Goal: Task Accomplishment & Management: Use online tool/utility

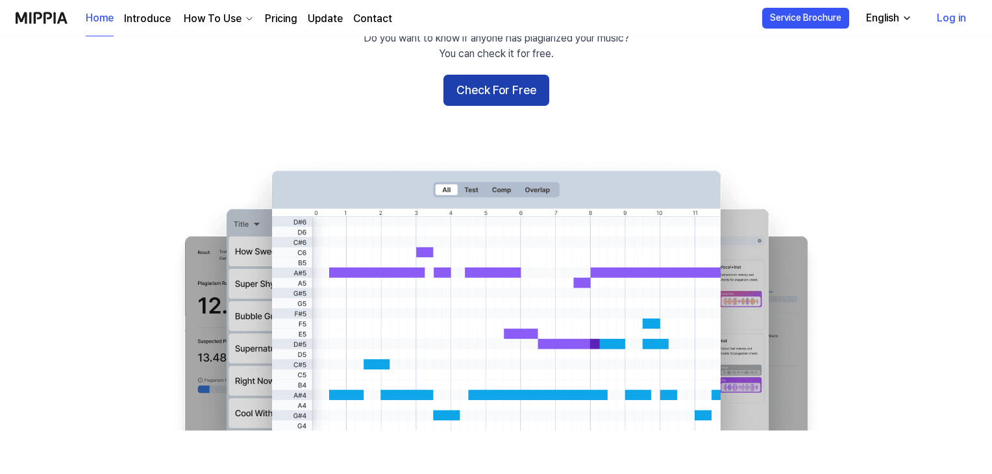
scroll to position [130, 0]
click at [524, 93] on button "Check For Free" at bounding box center [496, 90] width 106 height 31
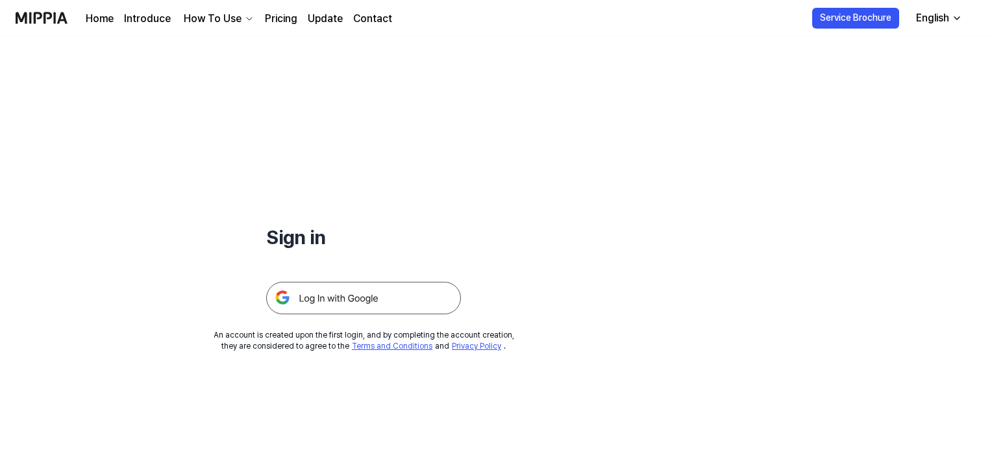
click at [415, 298] on img at bounding box center [363, 298] width 195 height 32
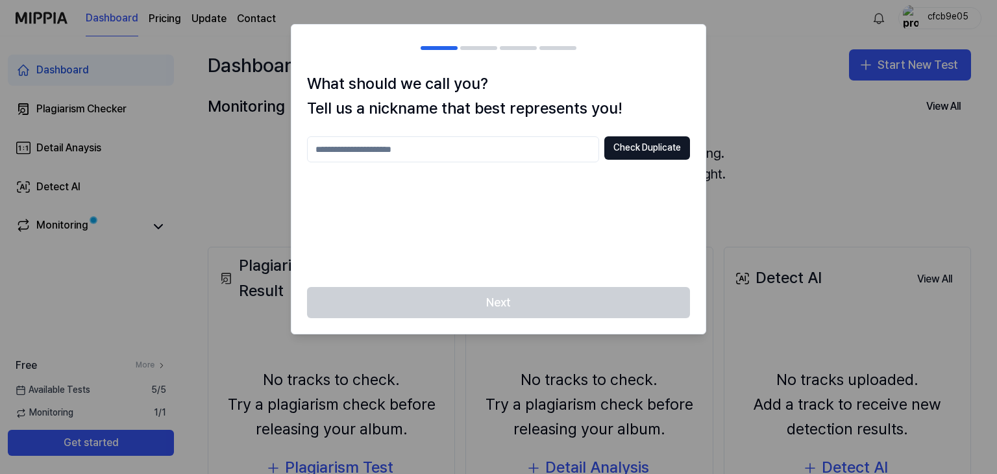
click at [560, 144] on input "text" at bounding box center [453, 149] width 292 height 26
type input "**********"
drag, startPoint x: 641, startPoint y: 153, endPoint x: 649, endPoint y: 155, distance: 8.0
click at [646, 154] on button "Check Duplicate" at bounding box center [647, 147] width 86 height 23
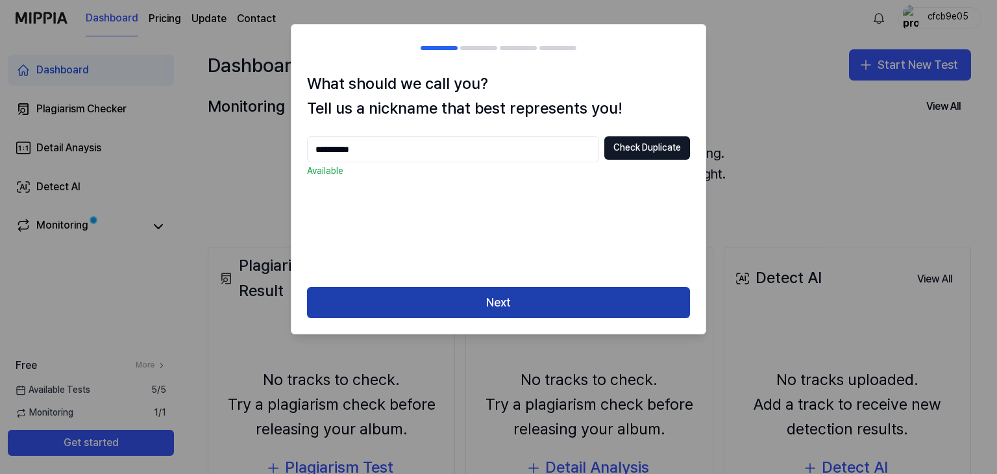
drag, startPoint x: 534, startPoint y: 299, endPoint x: 519, endPoint y: 296, distance: 15.2
click at [534, 302] on button "Next" at bounding box center [498, 302] width 383 height 31
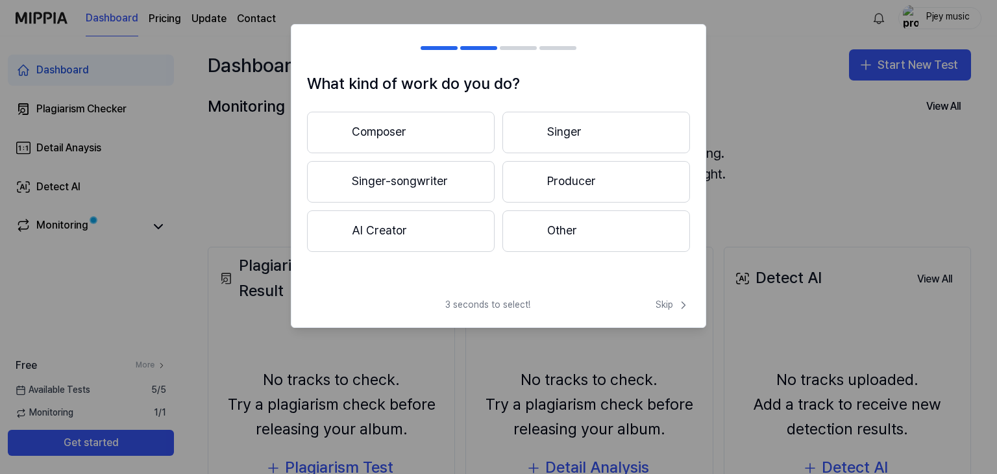
click at [582, 187] on button "Producer" at bounding box center [596, 182] width 188 height 42
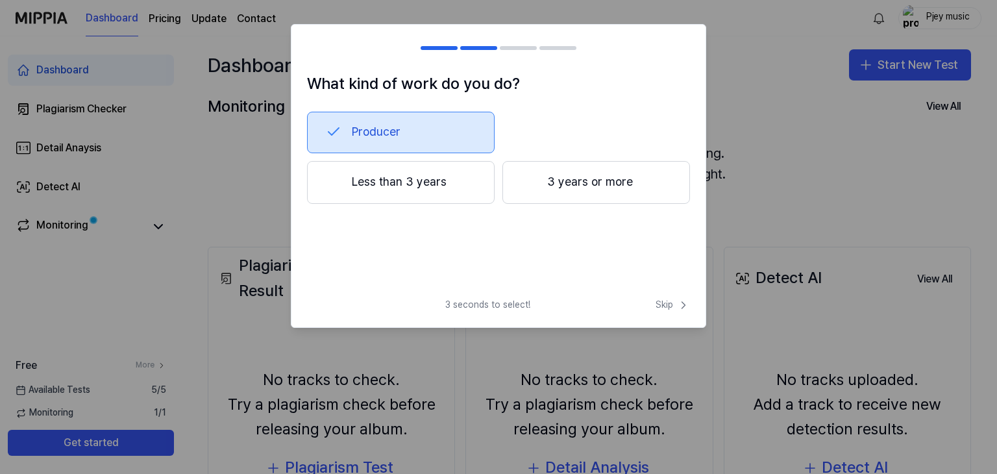
click at [571, 185] on button "3 years or more" at bounding box center [596, 182] width 188 height 43
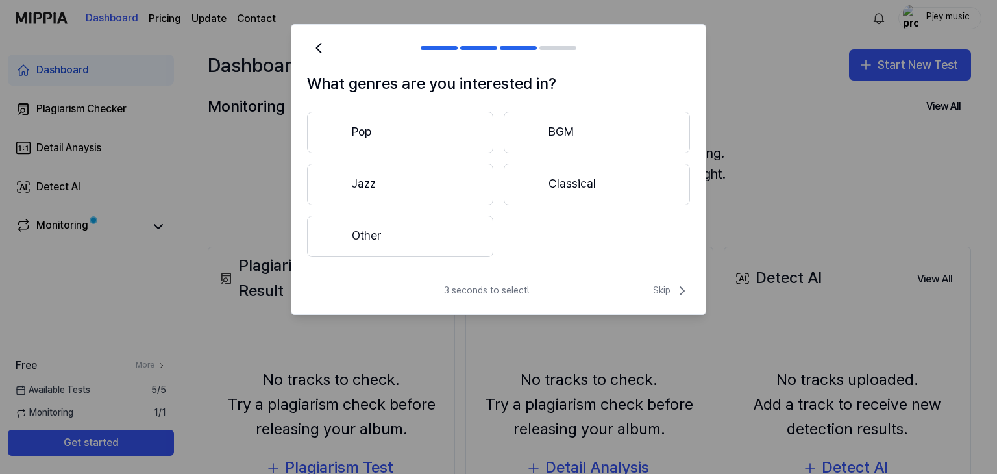
click at [456, 123] on button "Pop" at bounding box center [400, 133] width 186 height 42
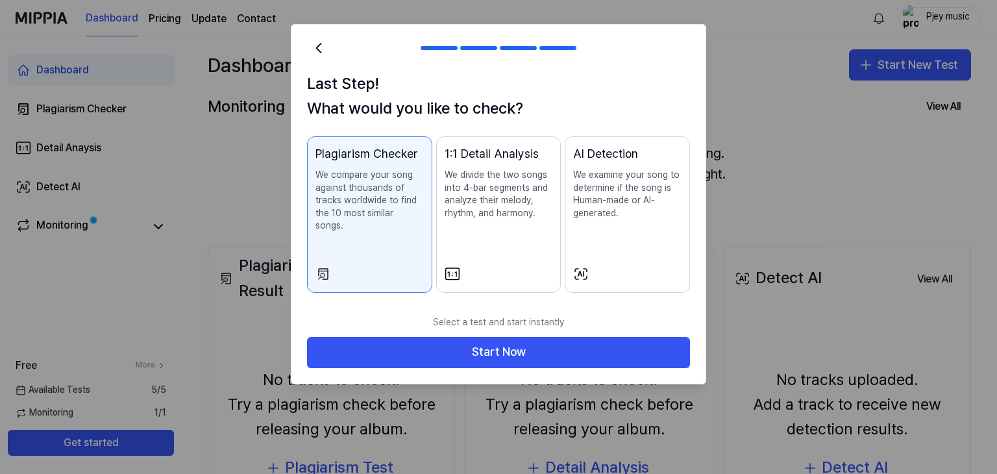
click at [493, 242] on div "1:1 Detail Analysis We divide the two songs into 4-bar segments and analyze the…" at bounding box center [499, 195] width 108 height 101
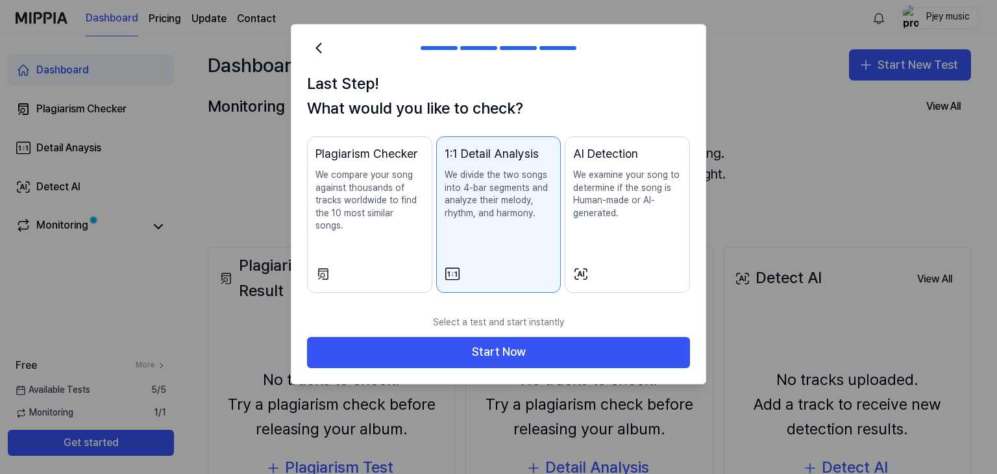
click at [424, 232] on button "Plagiarism Checker We compare your song against thousands of tracks worldwide t…" at bounding box center [369, 214] width 125 height 156
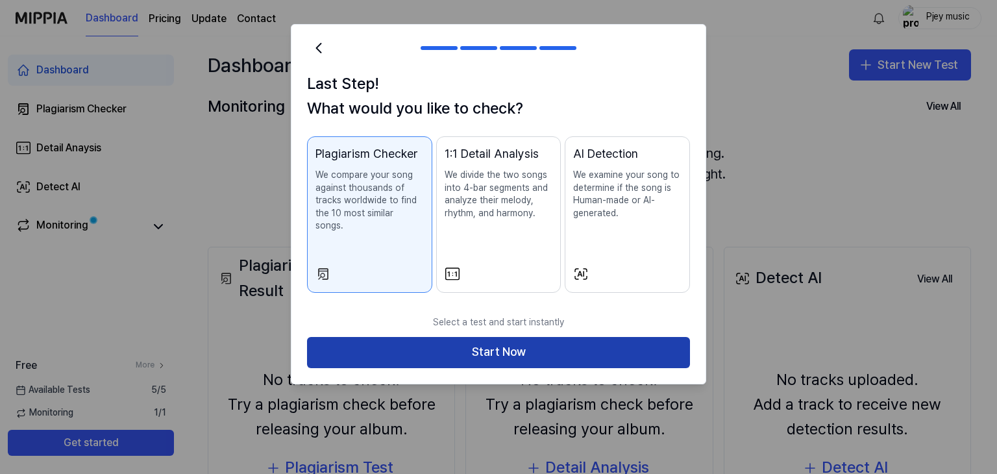
click at [439, 337] on button "Start Now" at bounding box center [498, 352] width 383 height 31
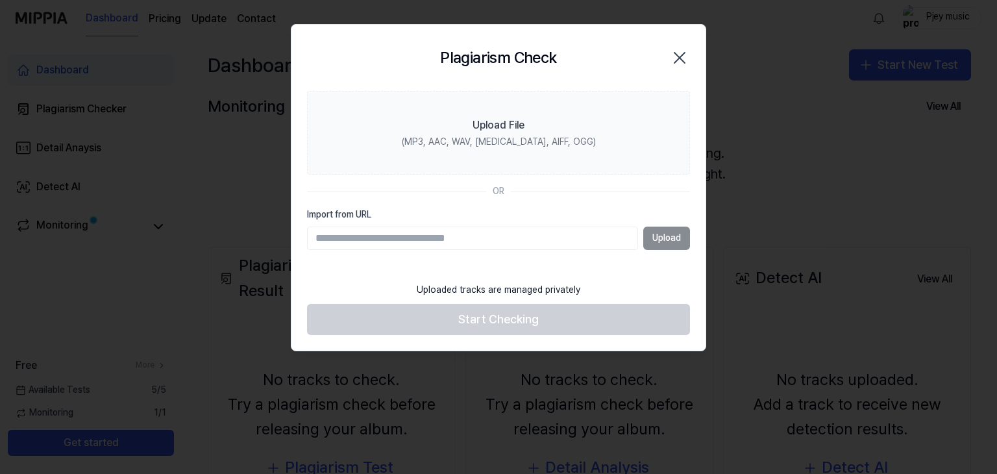
click at [486, 239] on input "Import from URL" at bounding box center [472, 238] width 331 height 23
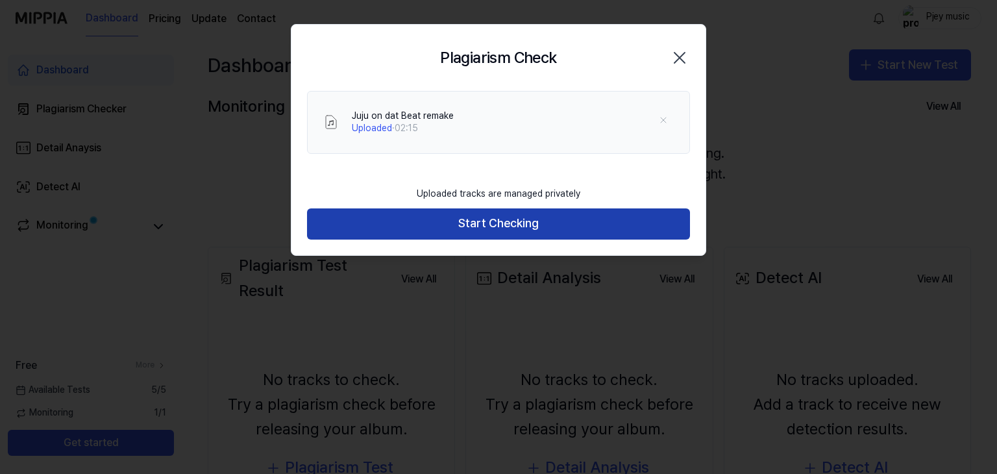
drag, startPoint x: 530, startPoint y: 223, endPoint x: 585, endPoint y: 229, distance: 56.2
click at [529, 223] on button "Start Checking" at bounding box center [498, 223] width 383 height 31
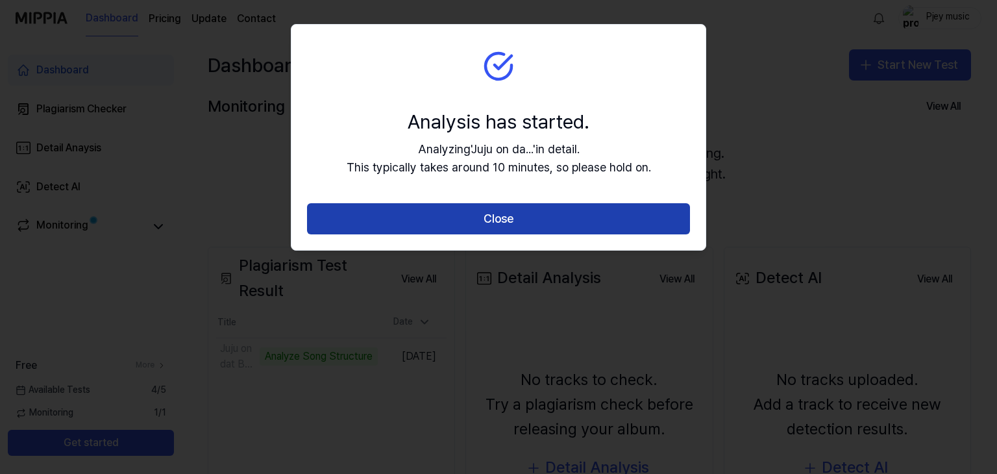
click at [463, 217] on button "Close" at bounding box center [498, 218] width 383 height 31
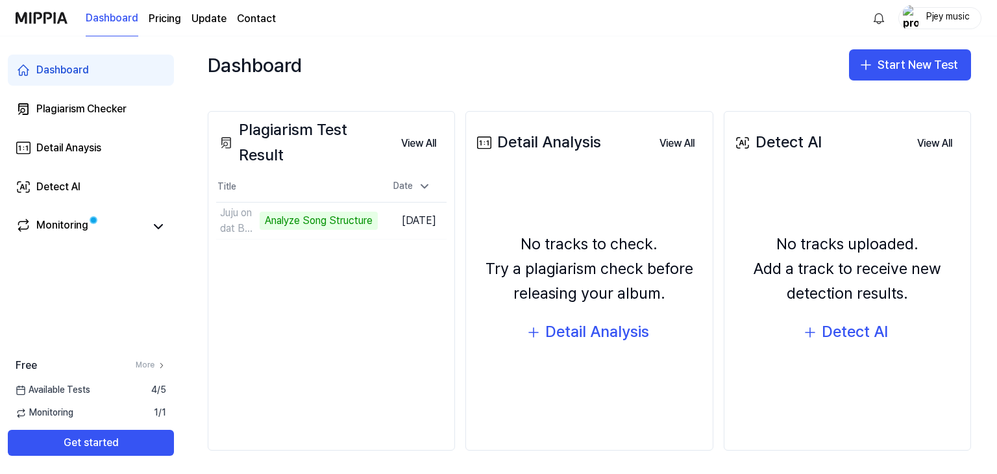
scroll to position [138, 0]
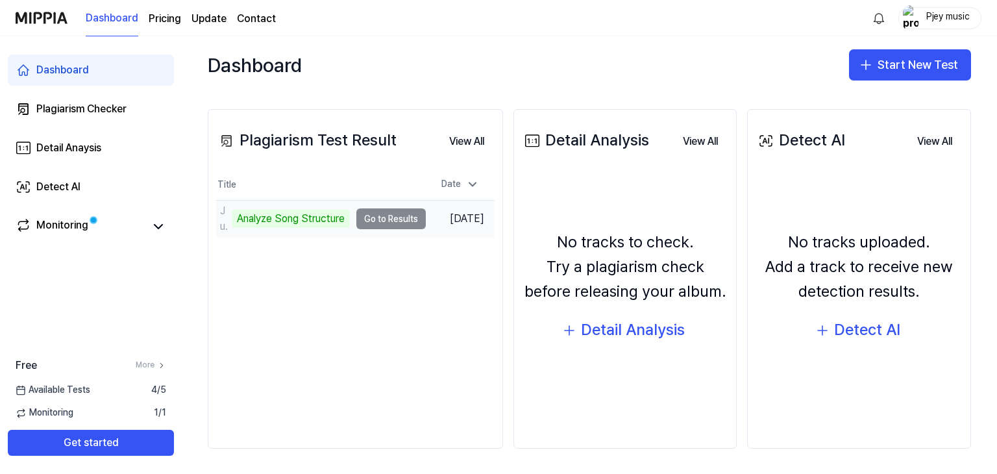
click at [323, 234] on div "Juju on dat Beat remake Analyze Song Structure" at bounding box center [283, 219] width 134 height 36
click at [384, 221] on td "Juju on dat Beat remake Analyze Song Structure Go to Results" at bounding box center [321, 219] width 210 height 36
click at [306, 220] on div "Analyze Song Structure" at bounding box center [291, 219] width 118 height 18
click at [382, 219] on td "Juju on dat Beat remake Analyze Song Structure Go to Results" at bounding box center [321, 219] width 210 height 36
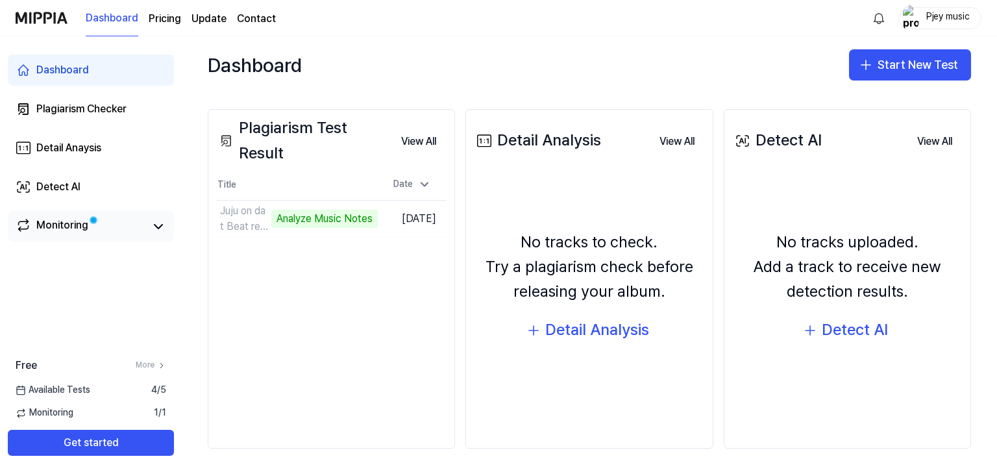
click at [139, 223] on link "Monitoring" at bounding box center [81, 226] width 130 height 18
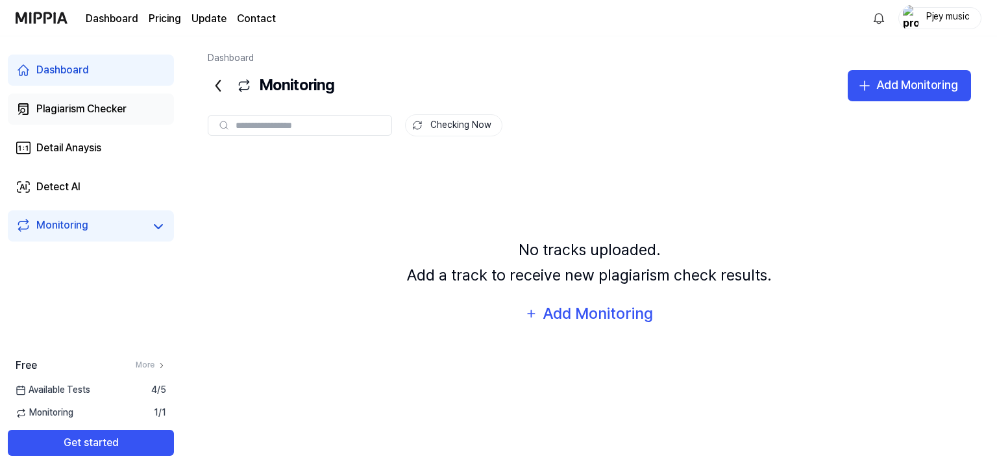
click at [117, 114] on div "Plagiarism Checker" at bounding box center [81, 109] width 90 height 16
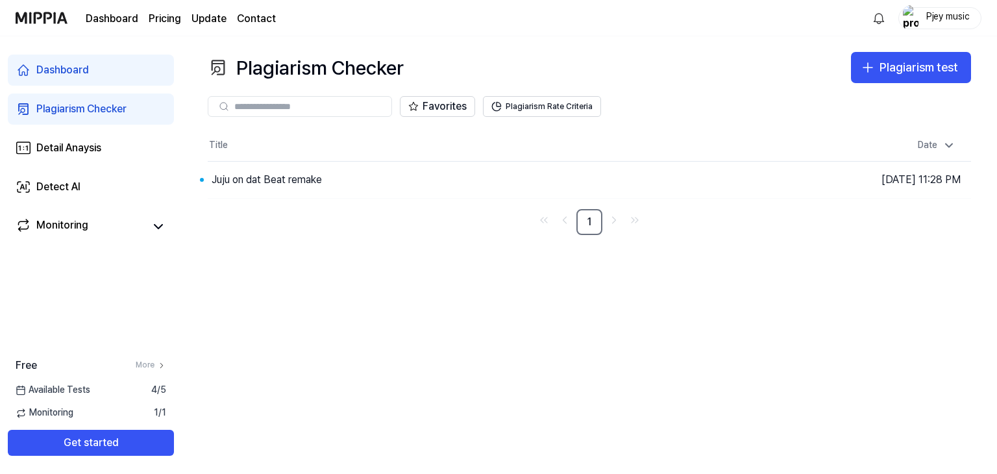
click at [649, 14] on div "Dashboard Pricing Update Contact Pjey music" at bounding box center [499, 18] width 966 height 36
click at [683, 177] on button "Go to Results" at bounding box center [688, 179] width 69 height 21
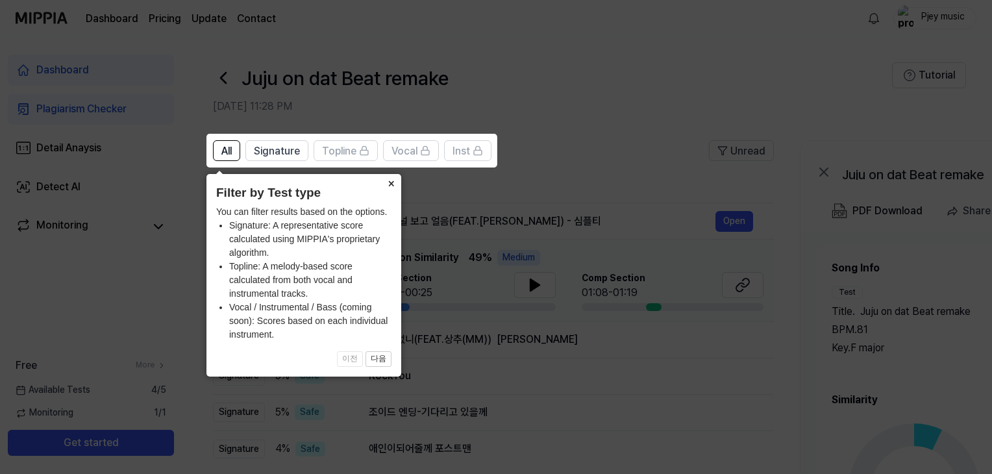
click at [384, 182] on button "×" at bounding box center [390, 183] width 21 height 18
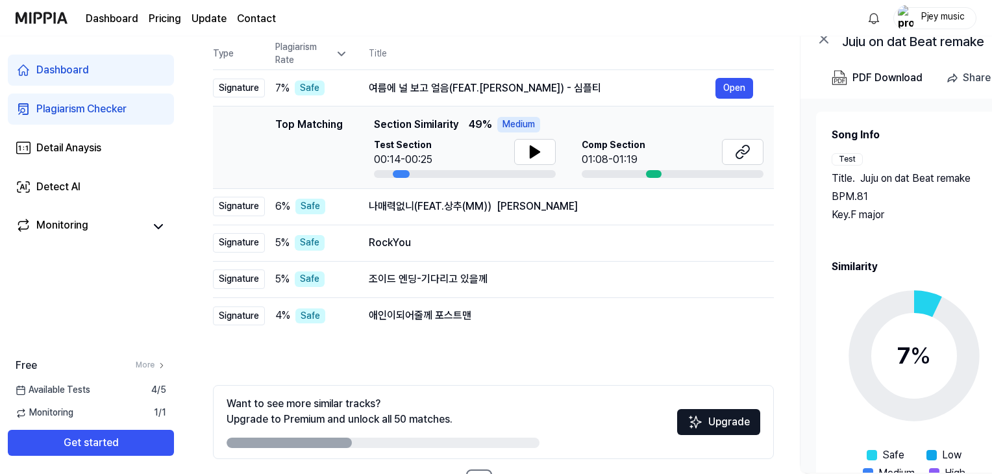
scroll to position [180, 0]
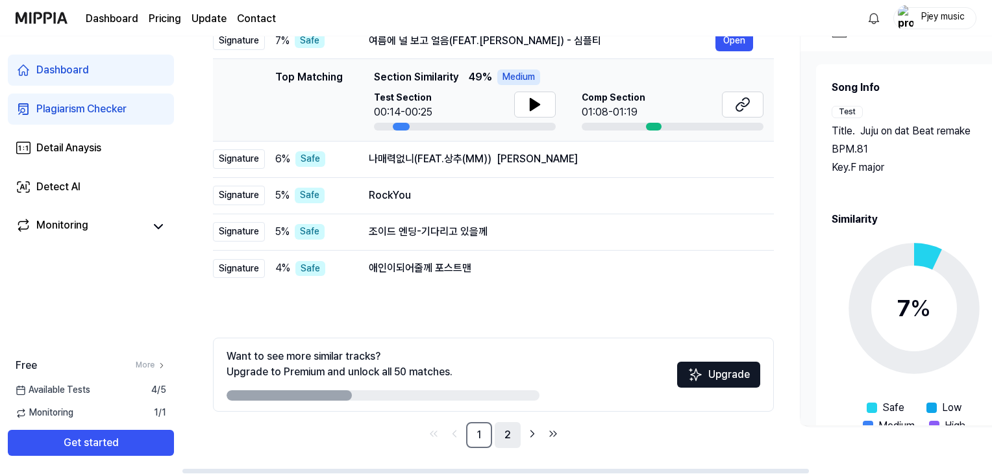
click at [511, 434] on link "2" at bounding box center [508, 435] width 26 height 26
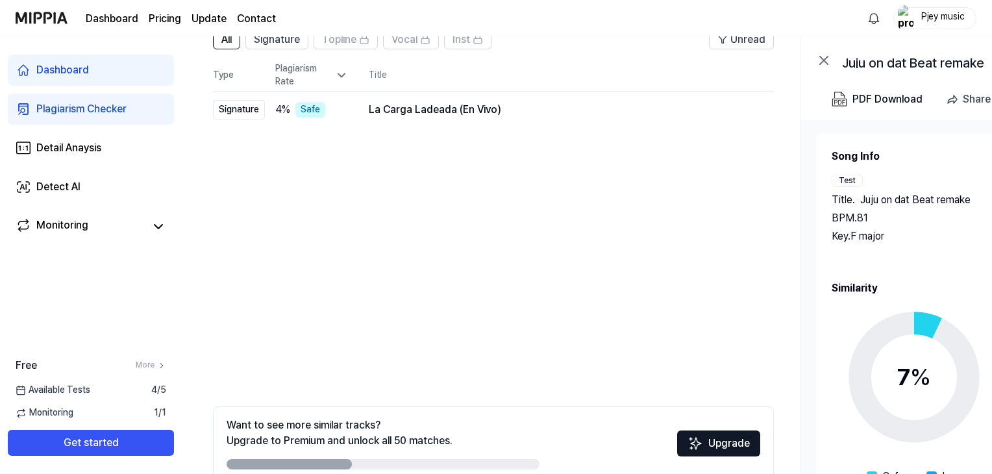
scroll to position [180, 0]
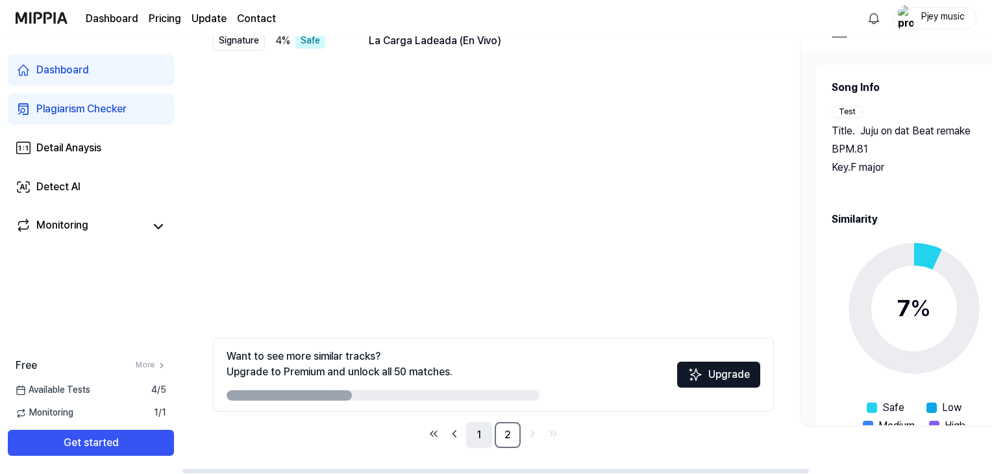
click at [478, 434] on link "1" at bounding box center [479, 435] width 26 height 26
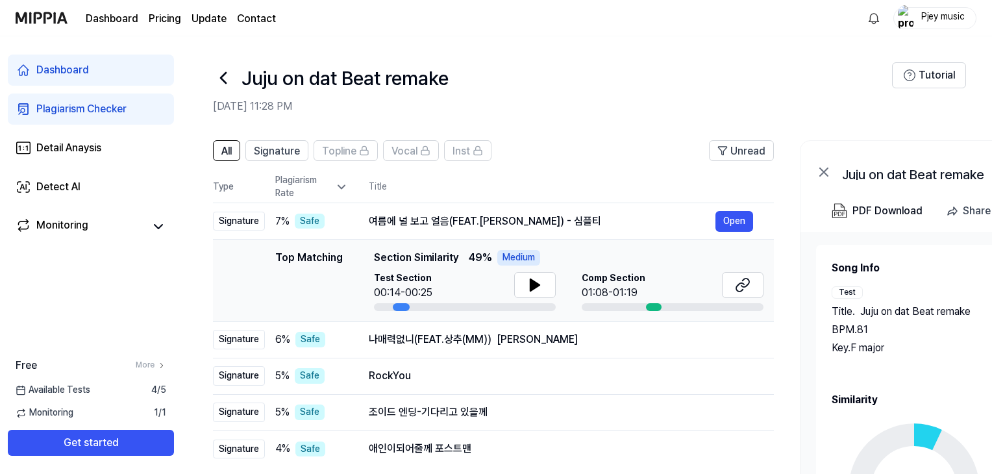
click at [171, 305] on div "Dashboard Plagiarism Checker Detail Anaysis Detect AI Monitoring Free More Avai…" at bounding box center [91, 254] width 182 height 437
click at [537, 284] on icon at bounding box center [534, 285] width 9 height 12
click at [524, 347] on div "나매력없니(FEAT.상추(MM)) 박혜경" at bounding box center [542, 340] width 347 height 16
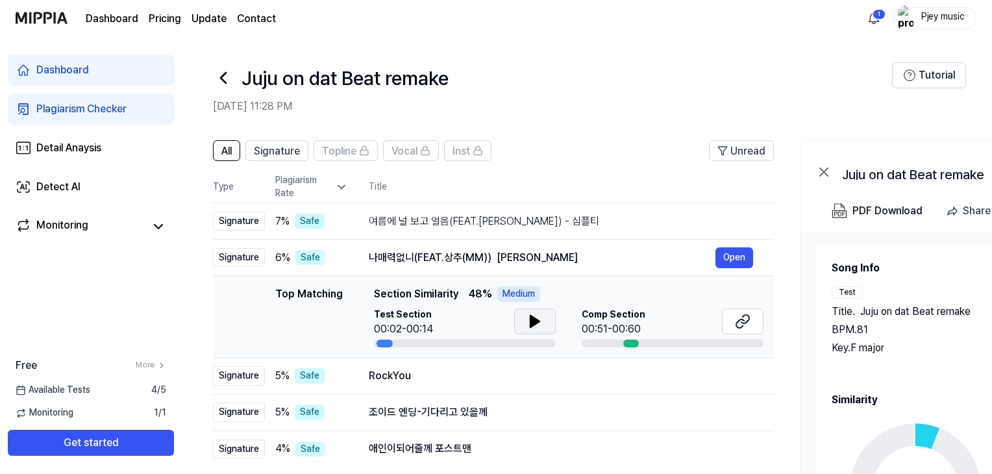
click at [532, 323] on icon at bounding box center [534, 321] width 9 height 12
click at [532, 323] on icon at bounding box center [532, 321] width 3 height 10
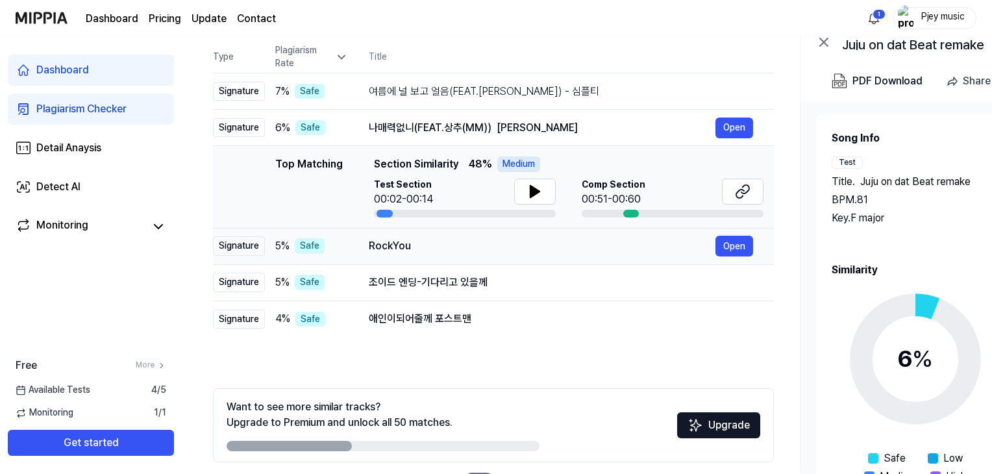
click at [493, 246] on div "RockYou" at bounding box center [542, 246] width 347 height 16
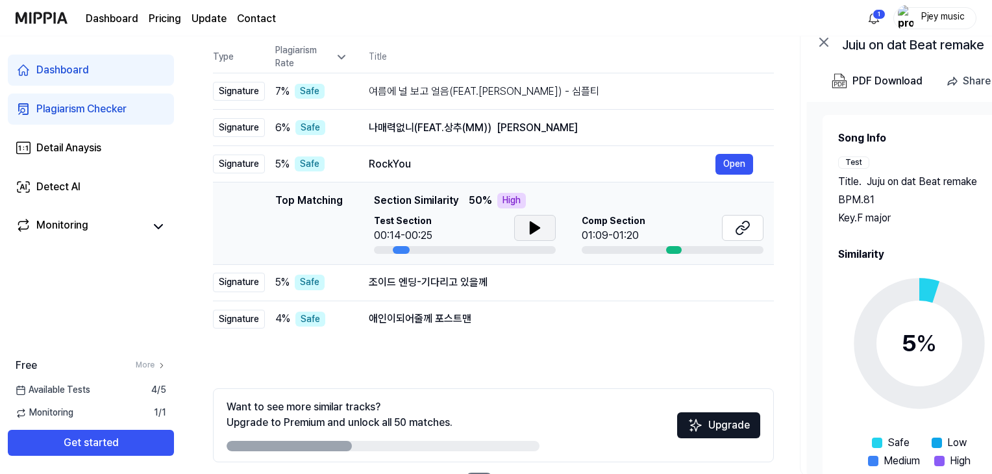
click at [530, 231] on icon at bounding box center [534, 228] width 9 height 12
click at [531, 231] on icon at bounding box center [532, 228] width 3 height 10
click at [445, 175] on td "RockYou Open" at bounding box center [561, 164] width 426 height 36
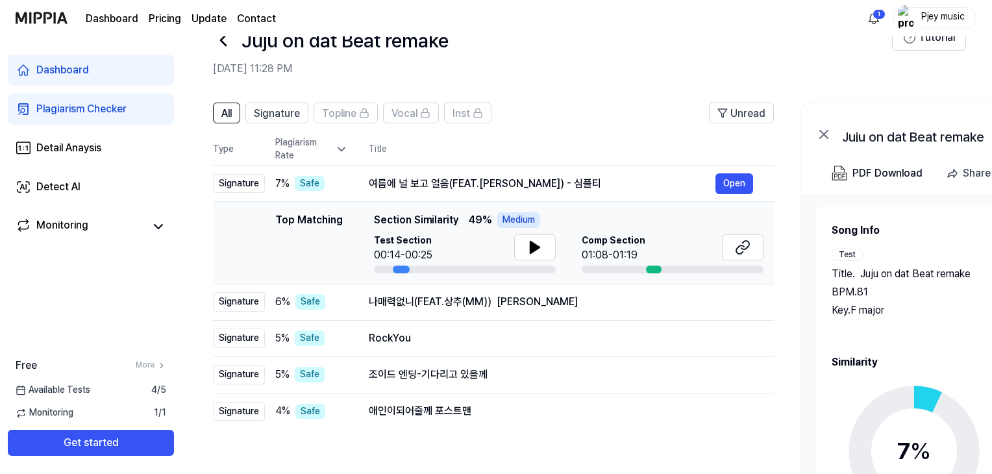
scroll to position [0, 0]
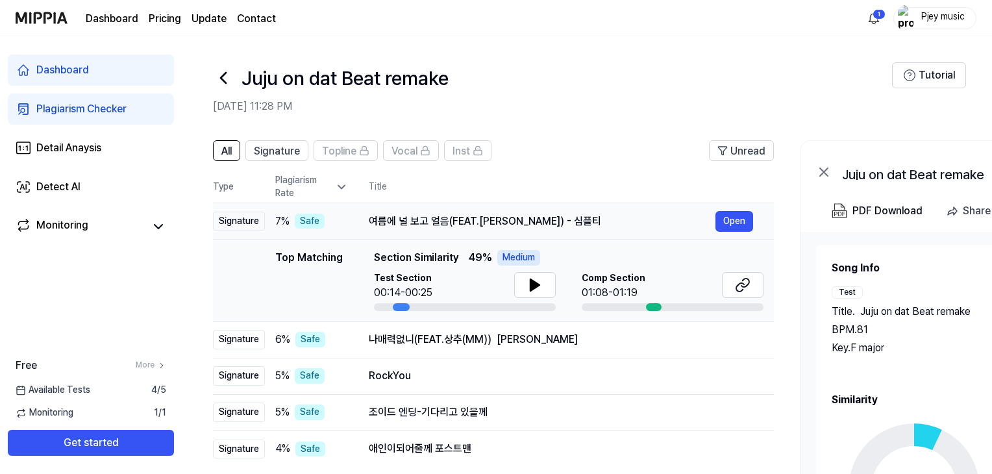
click at [465, 230] on div "여름에 널 보고 얼음(FEAT.신혜) - 심플티 Open" at bounding box center [561, 221] width 384 height 21
click at [465, 217] on div "여름에 널 보고 얼음(FEAT.신혜) - 심플티" at bounding box center [542, 222] width 347 height 16
click at [343, 224] on div "7 % Safe" at bounding box center [311, 222] width 73 height 16
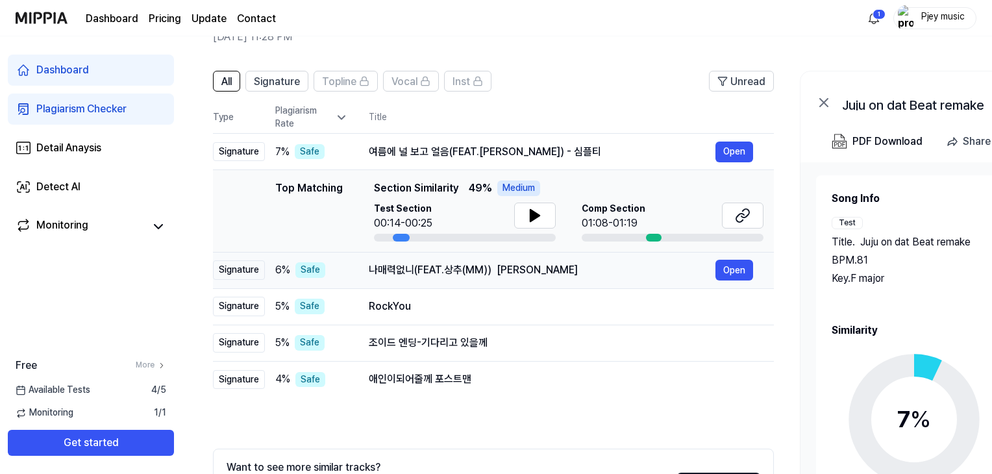
scroll to position [130, 0]
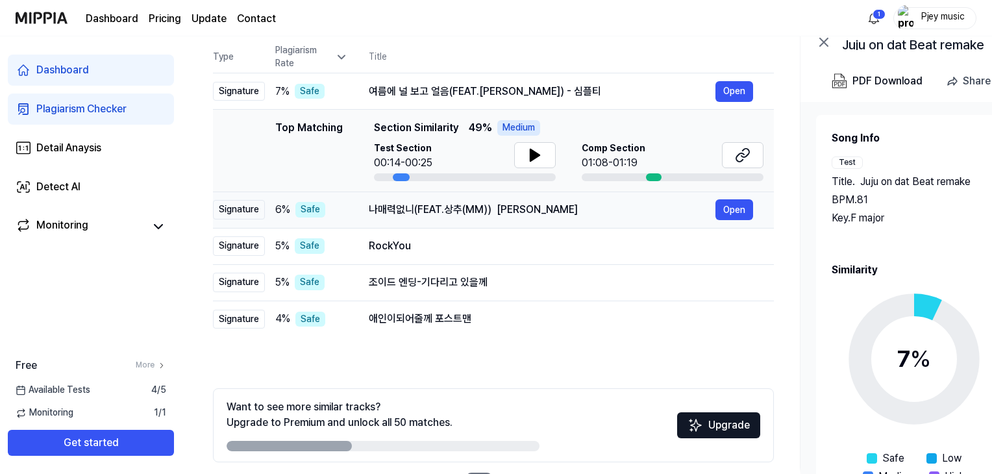
click at [426, 208] on div "나매력없니(FEAT.상추(MM)) 박혜경" at bounding box center [542, 210] width 347 height 16
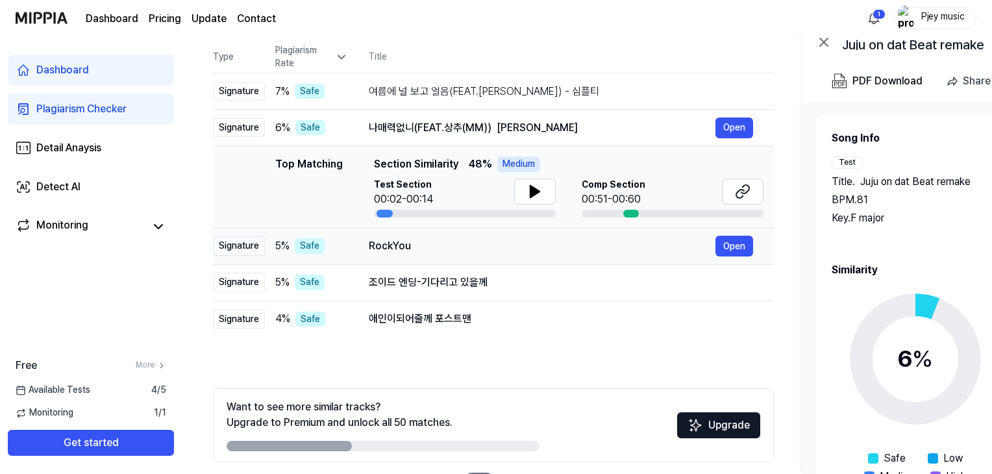
click at [409, 242] on div "RockYou" at bounding box center [542, 246] width 347 height 16
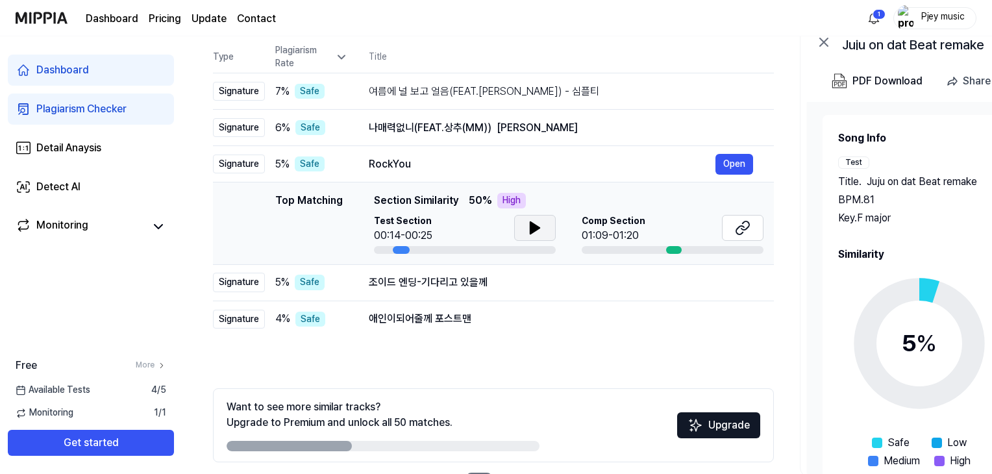
click at [522, 232] on button at bounding box center [535, 228] width 42 height 26
click at [521, 232] on button at bounding box center [535, 228] width 42 height 26
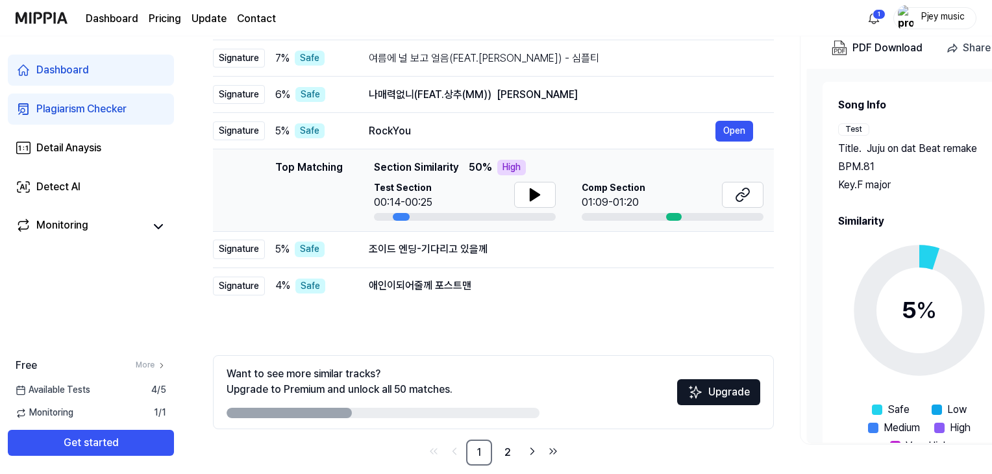
scroll to position [180, 0]
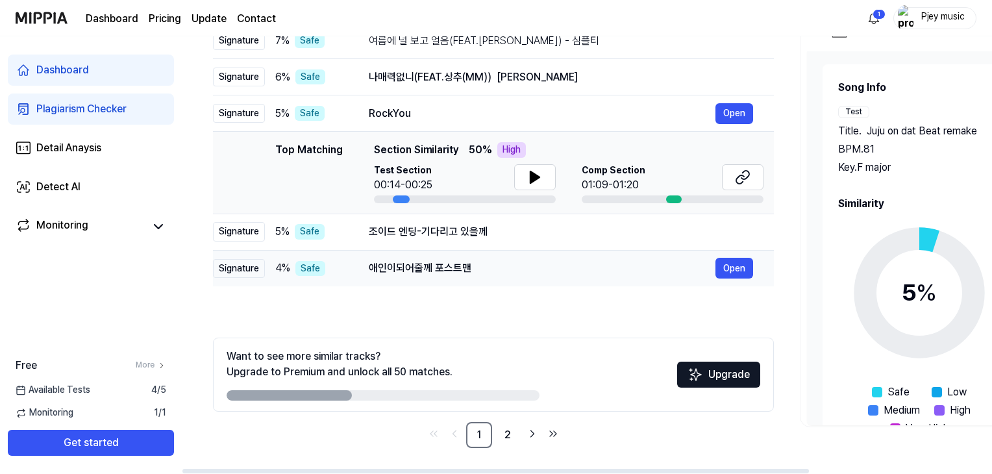
click at [452, 258] on div "애인이되어줄께 포스트맨 Open" at bounding box center [561, 268] width 384 height 21
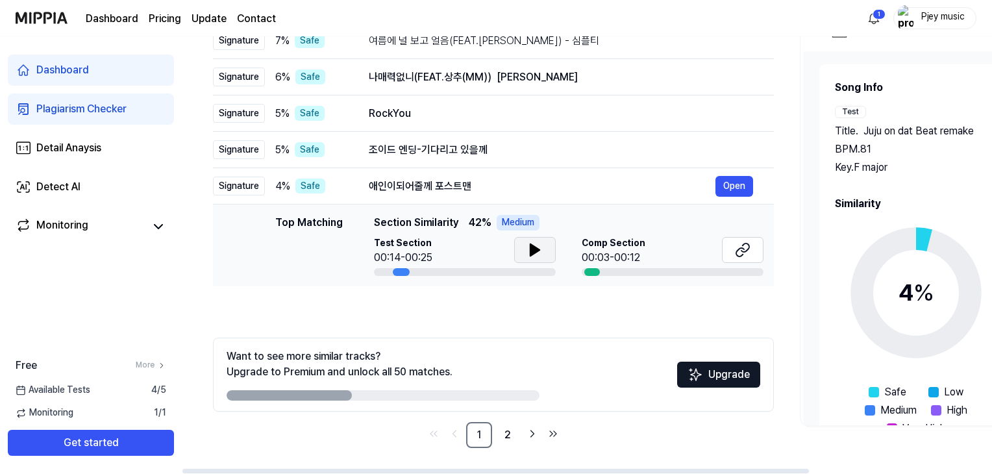
click at [545, 255] on button at bounding box center [535, 250] width 42 height 26
click at [544, 256] on button at bounding box center [535, 250] width 42 height 26
click at [457, 182] on div "애인이되어줄께 포스트맨" at bounding box center [540, 186] width 347 height 16
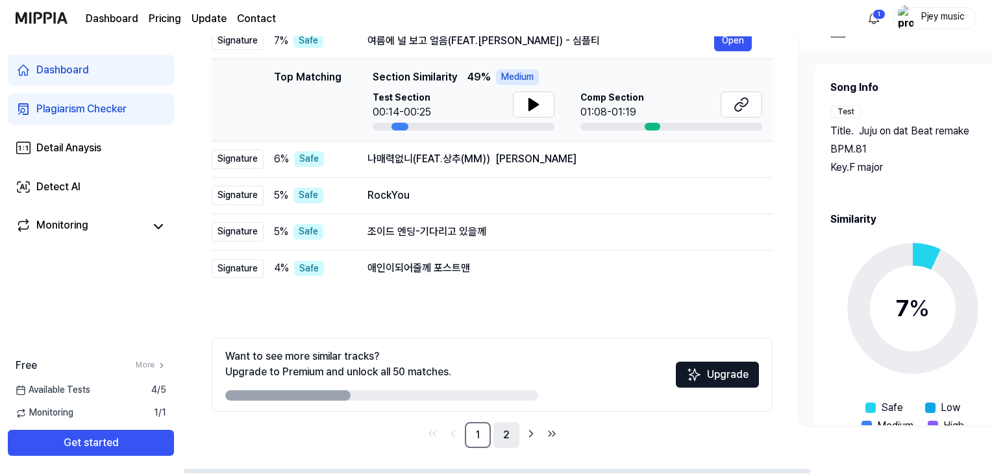
click at [514, 437] on link "2" at bounding box center [506, 435] width 26 height 26
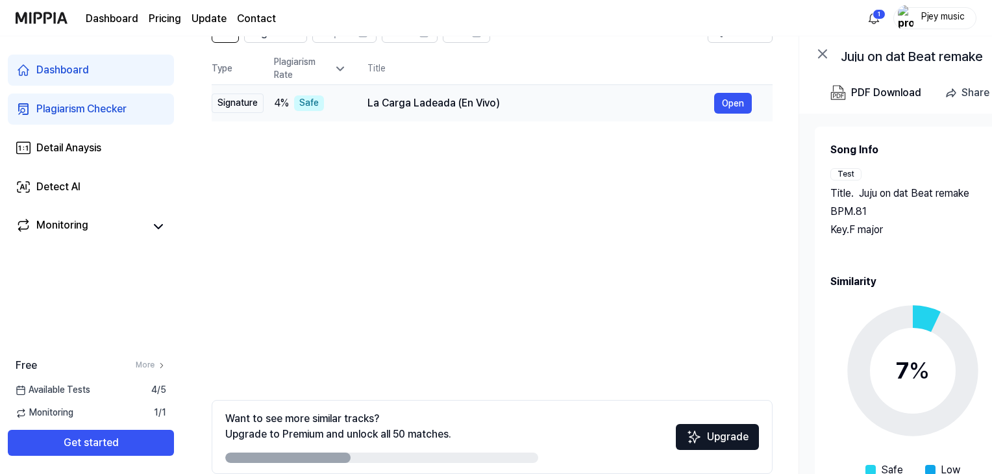
scroll to position [51, 0]
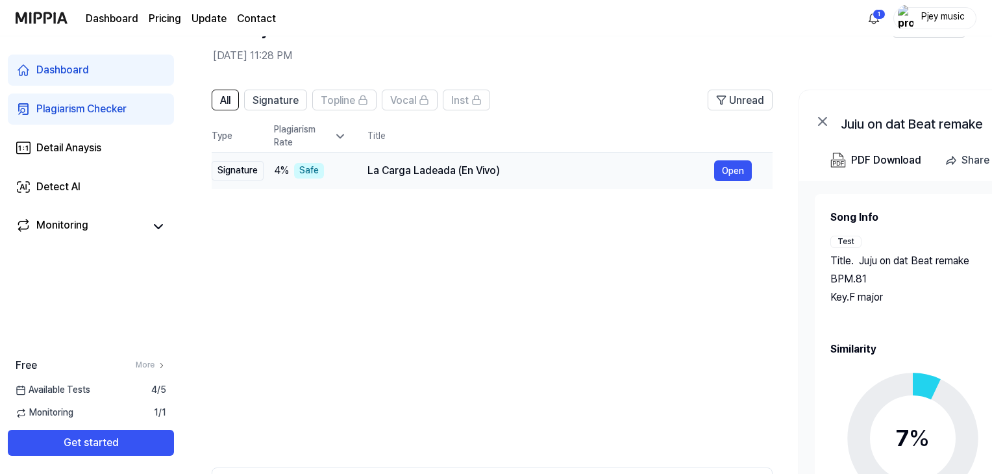
click at [401, 178] on div "La Carga Ladeada (En Vivo) Open" at bounding box center [559, 170] width 384 height 21
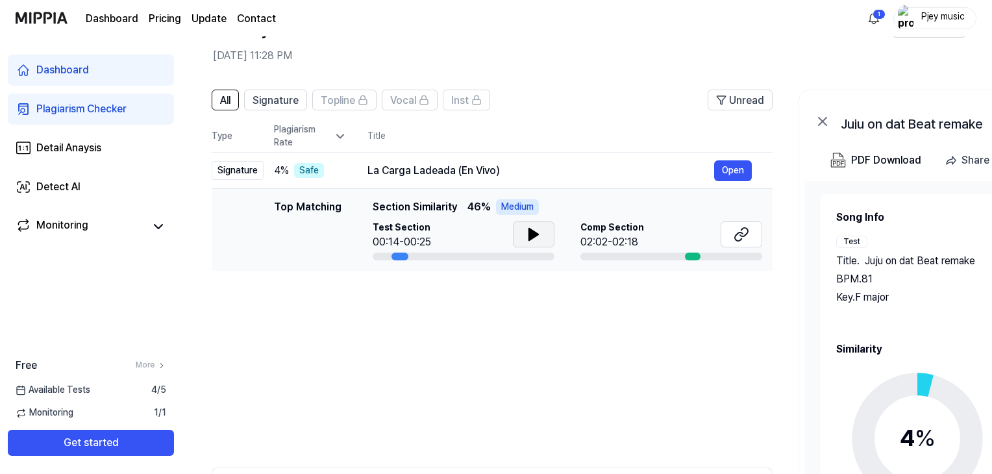
click at [530, 239] on icon at bounding box center [534, 235] width 16 height 16
click at [535, 229] on icon at bounding box center [536, 234] width 3 height 10
click at [748, 235] on icon at bounding box center [741, 235] width 16 height 16
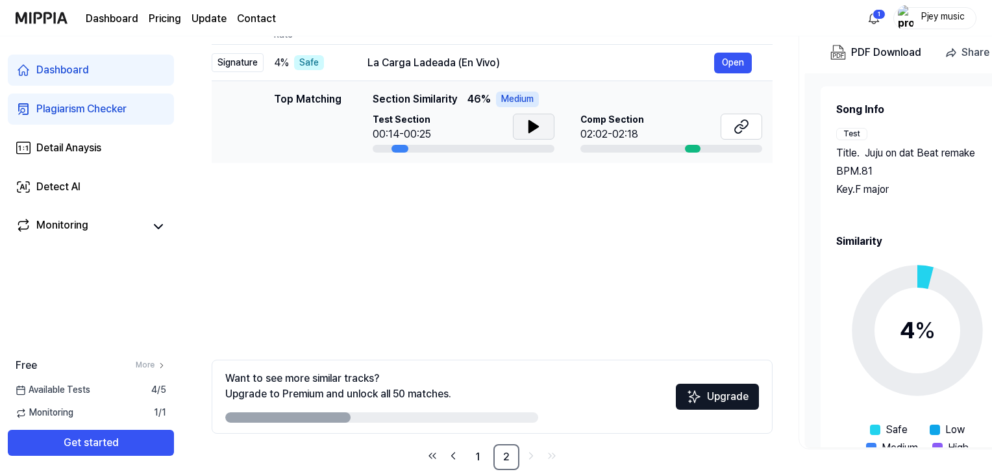
scroll to position [180, 0]
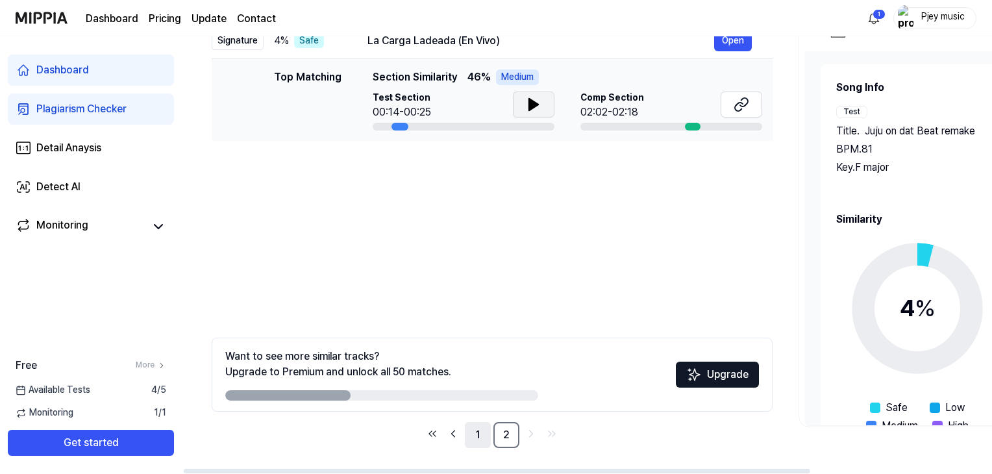
click at [468, 438] on link "1" at bounding box center [478, 435] width 26 height 26
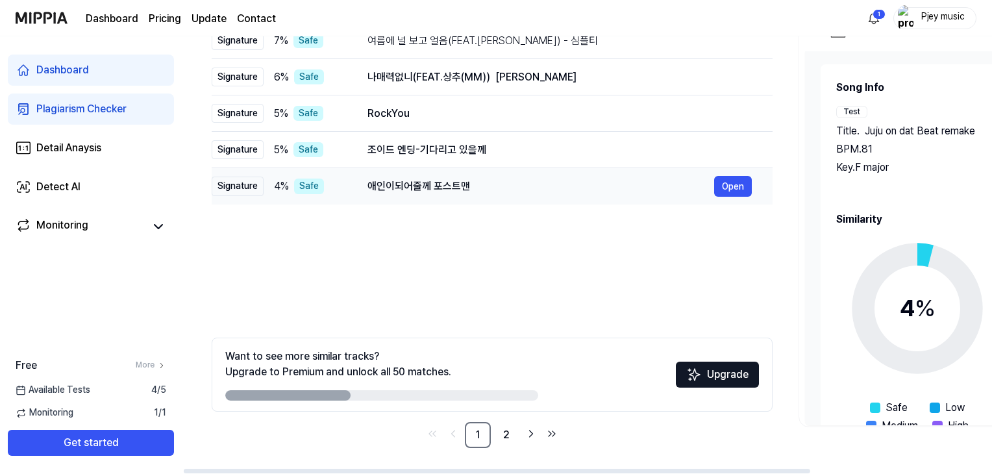
scroll to position [51, 0]
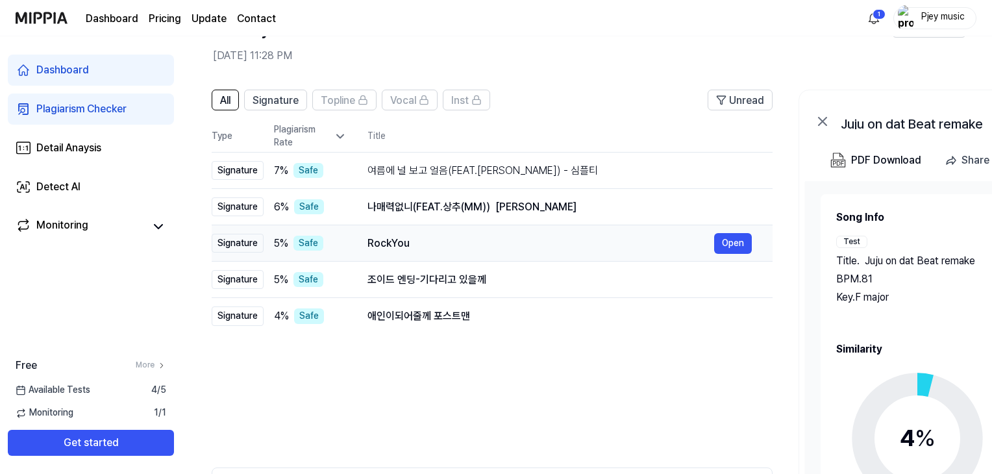
click at [576, 248] on div "RockYou" at bounding box center [540, 244] width 347 height 16
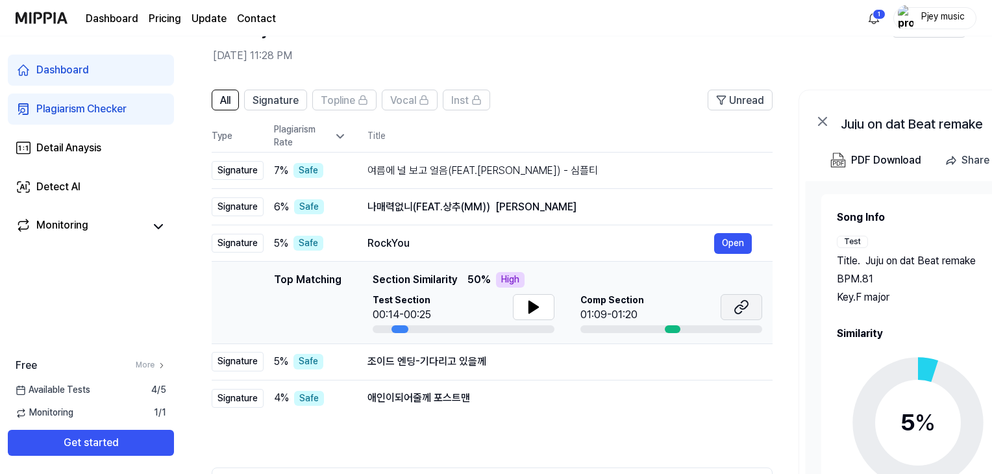
click at [753, 303] on button at bounding box center [741, 307] width 42 height 26
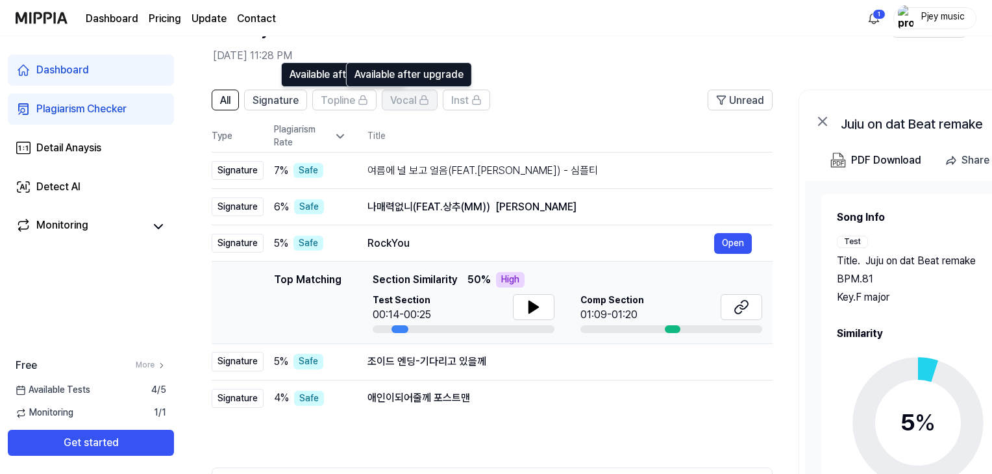
click at [405, 100] on span "Vocal" at bounding box center [403, 101] width 26 height 16
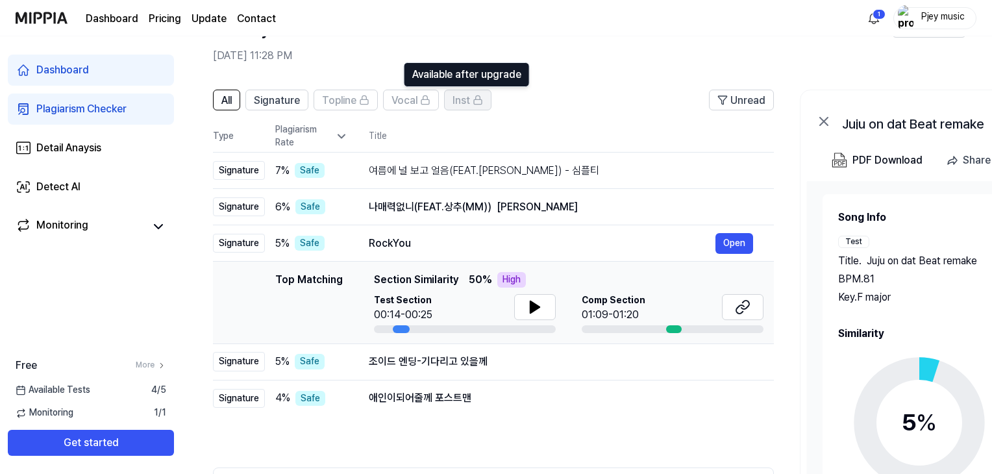
click at [465, 101] on span "Inst" at bounding box center [461, 101] width 18 height 16
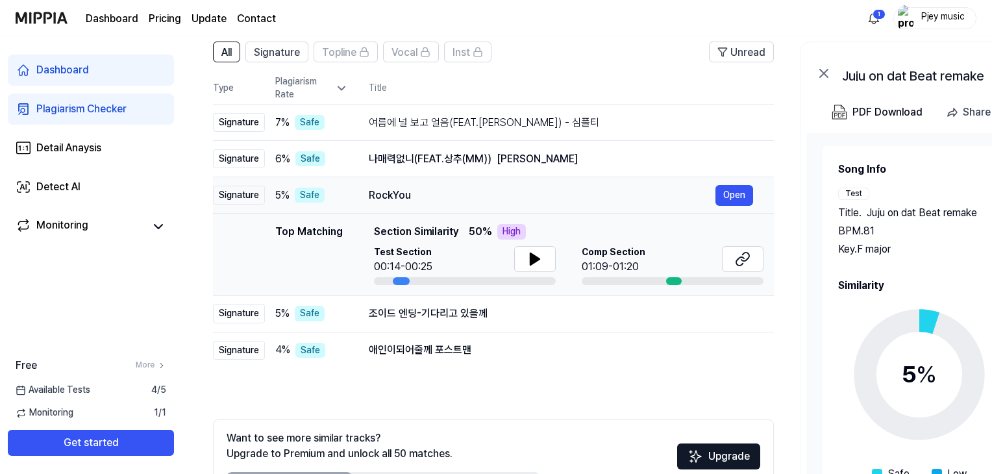
scroll to position [180, 0]
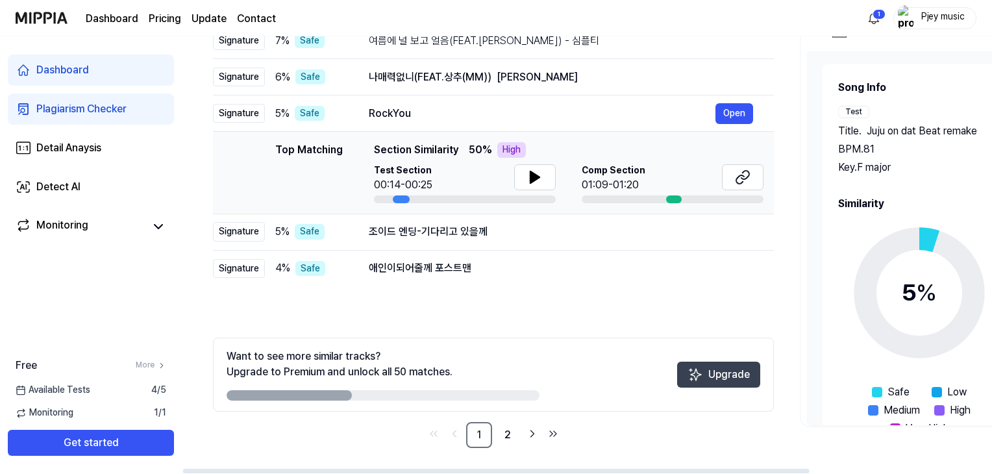
click at [701, 372] on img at bounding box center [695, 375] width 16 height 16
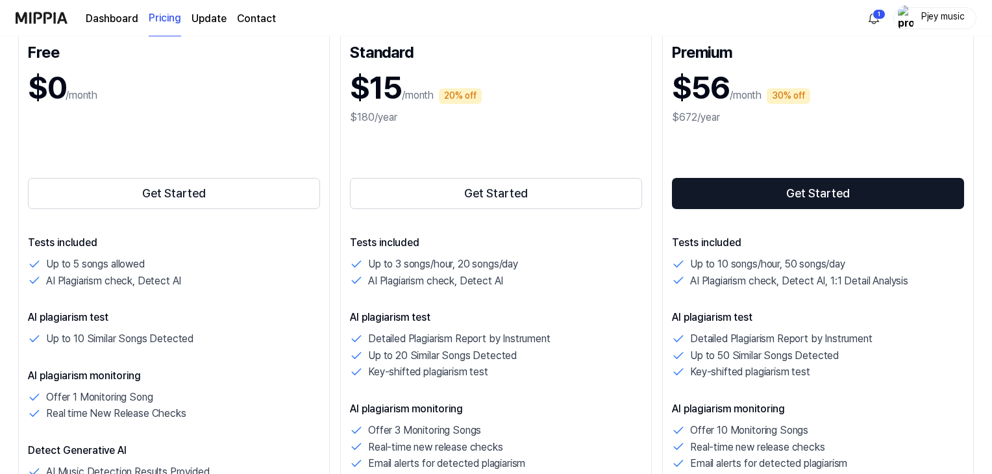
scroll to position [130, 0]
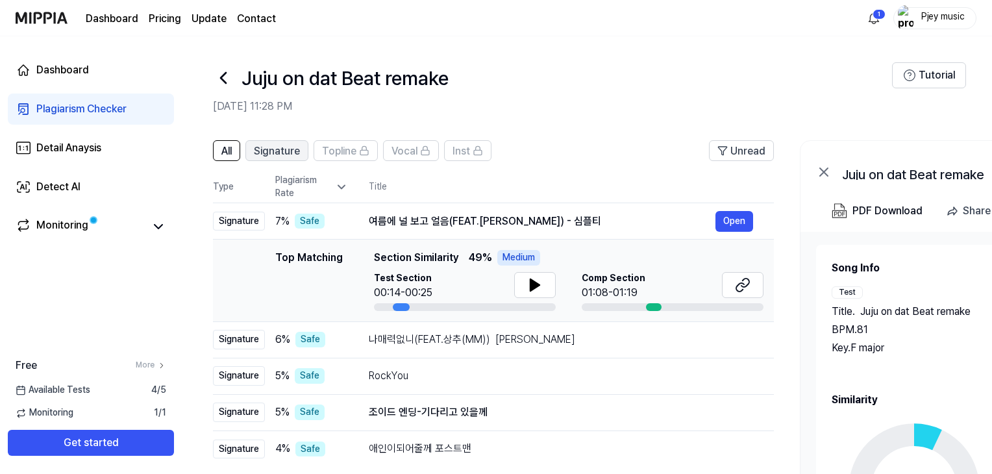
click at [262, 145] on span "Signature" at bounding box center [277, 151] width 46 height 16
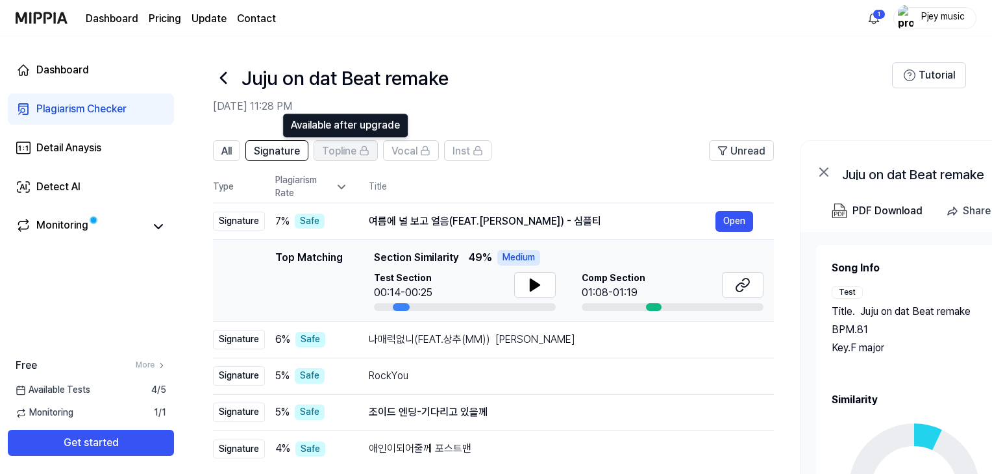
click at [343, 154] on span "Topline" at bounding box center [339, 151] width 34 height 16
click at [156, 228] on icon at bounding box center [159, 227] width 16 height 16
click at [156, 230] on icon at bounding box center [159, 227] width 16 height 16
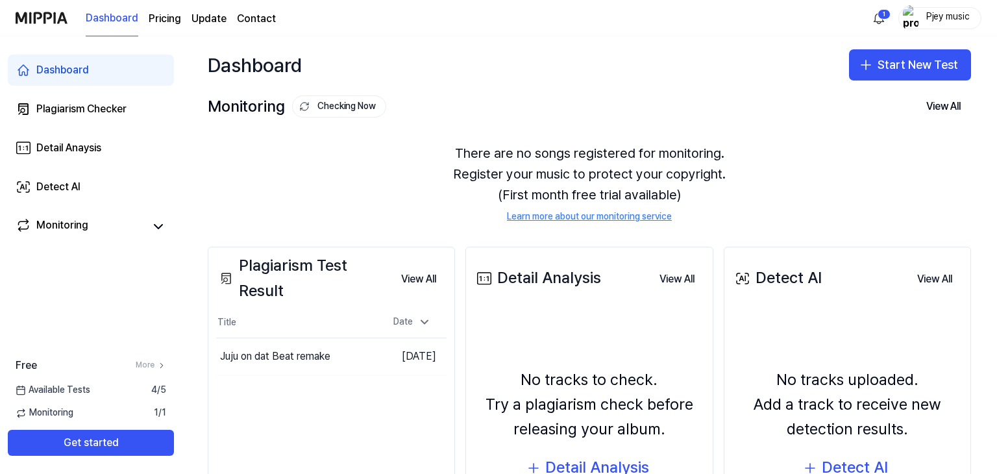
drag, startPoint x: 659, startPoint y: 125, endPoint x: 653, endPoint y: 129, distance: 7.3
